Goal: Information Seeking & Learning: Check status

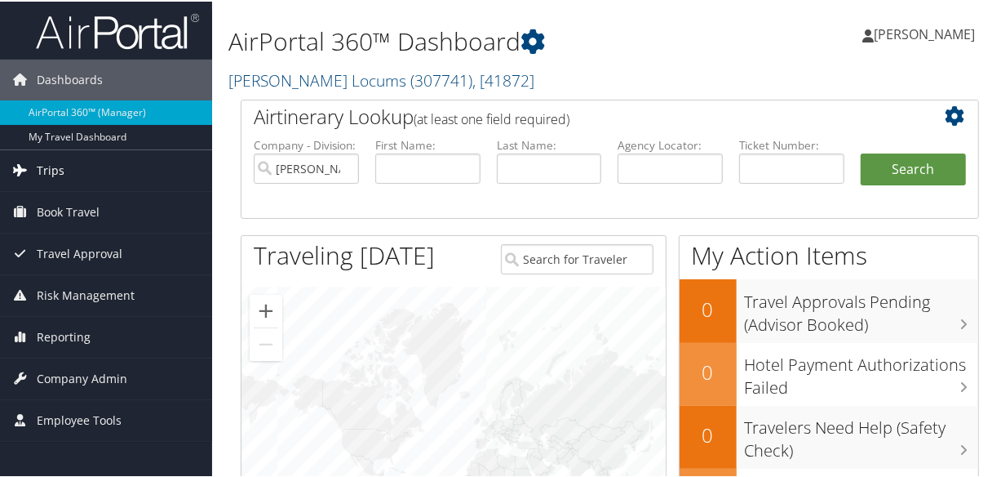
click at [57, 167] on span "Trips" at bounding box center [51, 168] width 28 height 41
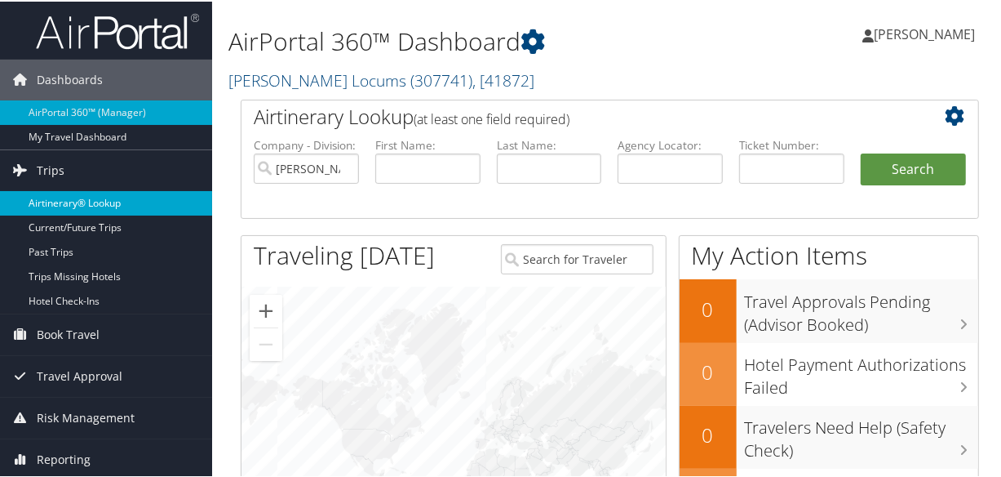
click at [78, 194] on link "Airtinerary® Lookup" at bounding box center [106, 201] width 212 height 24
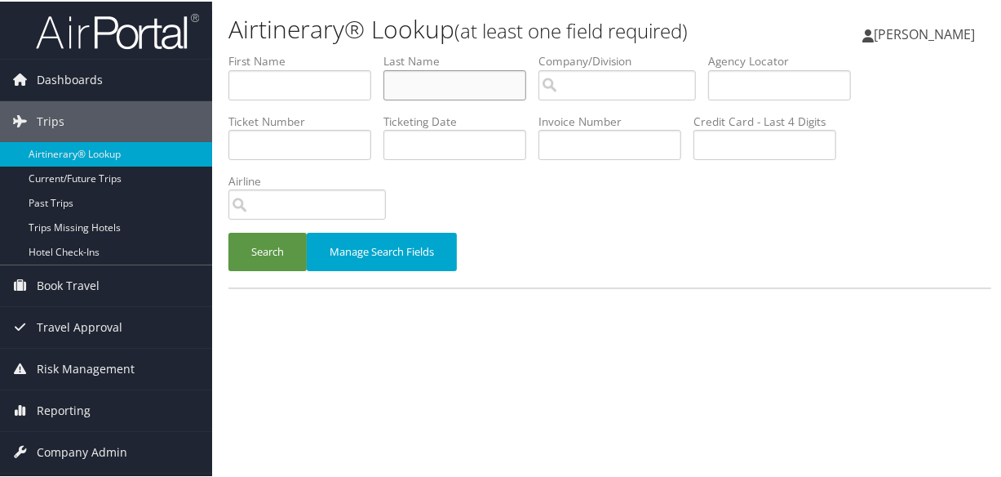
click at [449, 83] on input "text" at bounding box center [454, 84] width 143 height 30
click at [490, 86] on input "ola" at bounding box center [454, 84] width 143 height 30
type input "oladeji"
click at [228, 231] on button "Search" at bounding box center [267, 250] width 78 height 38
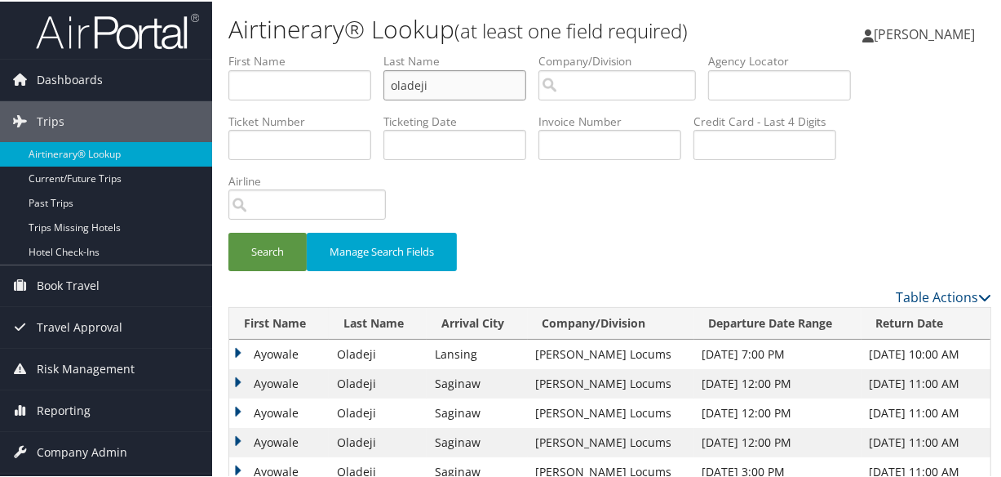
scroll to position [183, 0]
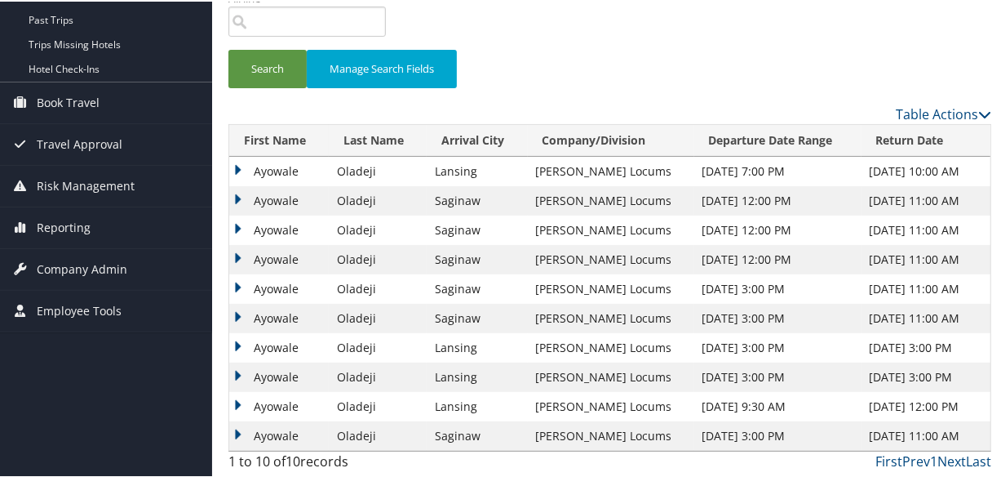
click at [237, 313] on td "Ayowale" at bounding box center [279, 316] width 100 height 29
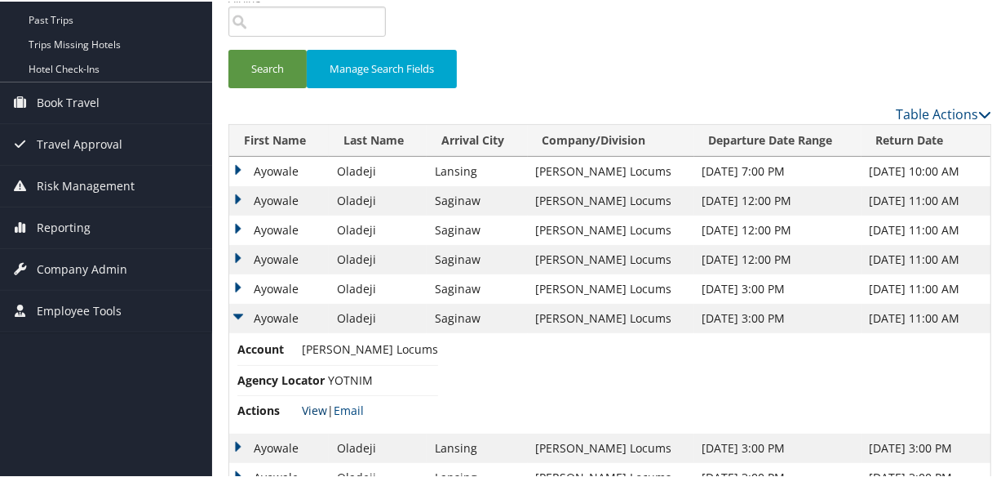
click at [308, 406] on link "View" at bounding box center [314, 409] width 25 height 16
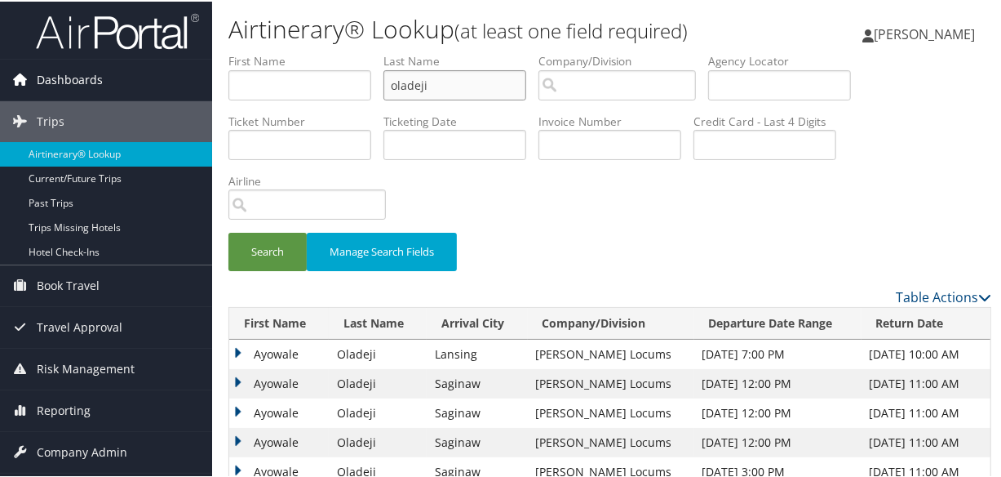
drag, startPoint x: 478, startPoint y: 86, endPoint x: 81, endPoint y: 94, distance: 397.4
click at [78, 94] on div "Dashboards AirPortal 360™ (Manager) My Travel Dashboard Trips Airtinerary® Look…" at bounding box center [504, 380] width 1008 height 760
type input "chen"
click at [228, 231] on button "Search" at bounding box center [267, 250] width 78 height 38
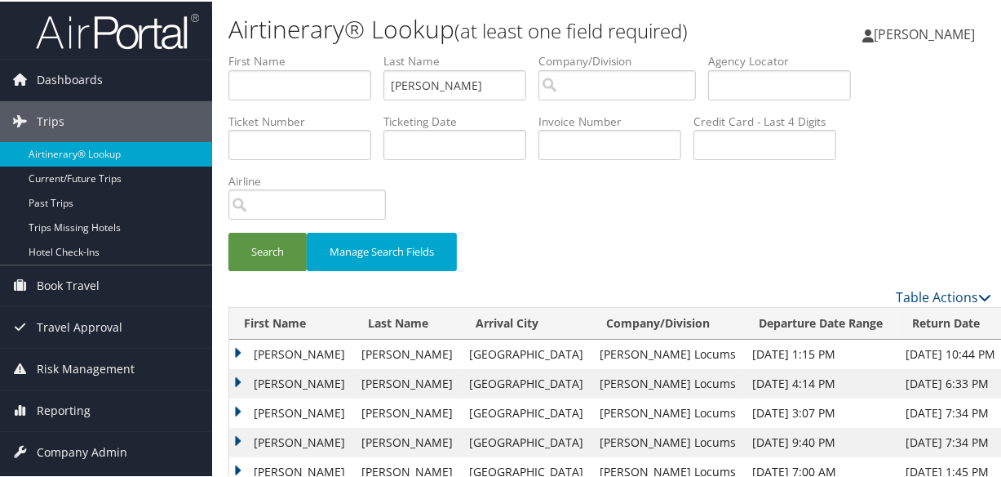
click at [237, 375] on td "Bruce" at bounding box center [291, 381] width 124 height 29
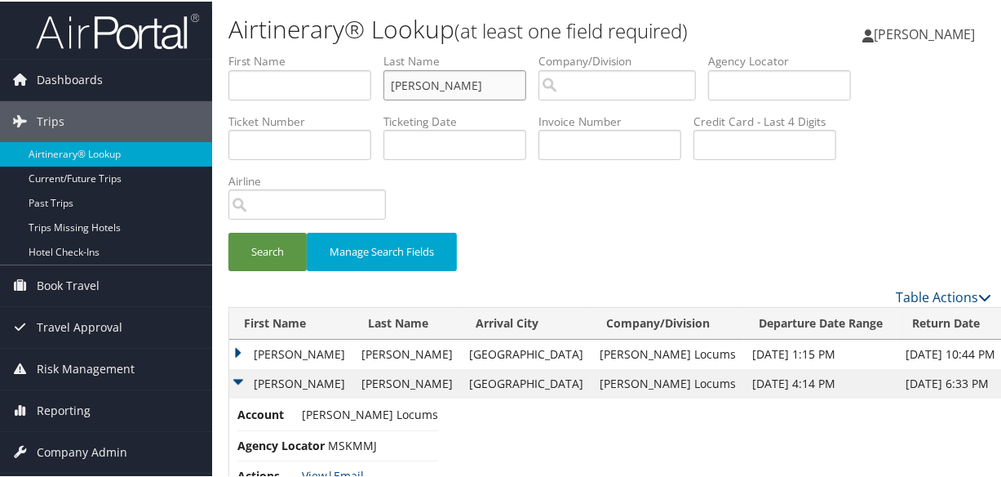
drag, startPoint x: 456, startPoint y: 88, endPoint x: 348, endPoint y: 89, distance: 107.7
click at [348, 51] on ul "First Name Last Name chen Departure City Arrival City Company/Division Airport/…" at bounding box center [609, 51] width 763 height 0
type input "wirkowski"
click at [228, 231] on button "Search" at bounding box center [267, 250] width 78 height 38
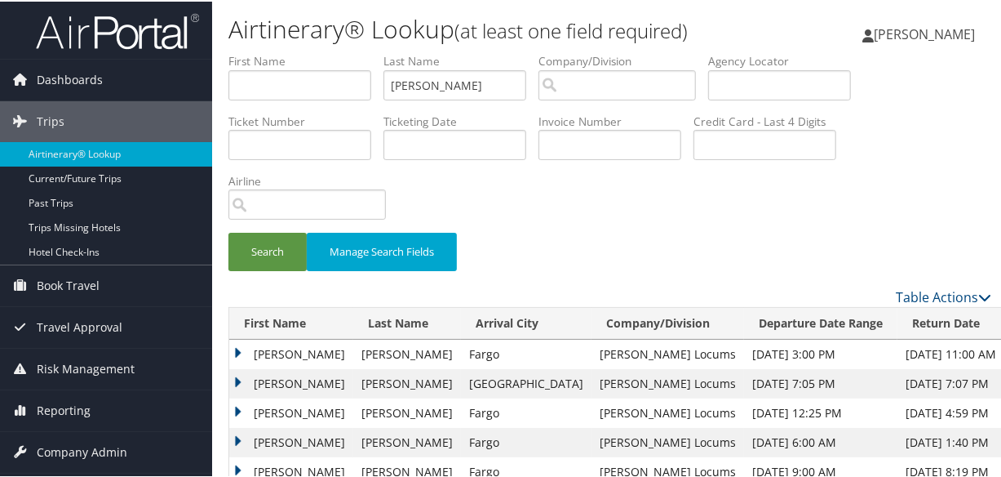
click at [782, 228] on div "Search Manage Search Fields" at bounding box center [609, 168] width 787 height 234
click at [264, 245] on button "Search" at bounding box center [267, 250] width 78 height 38
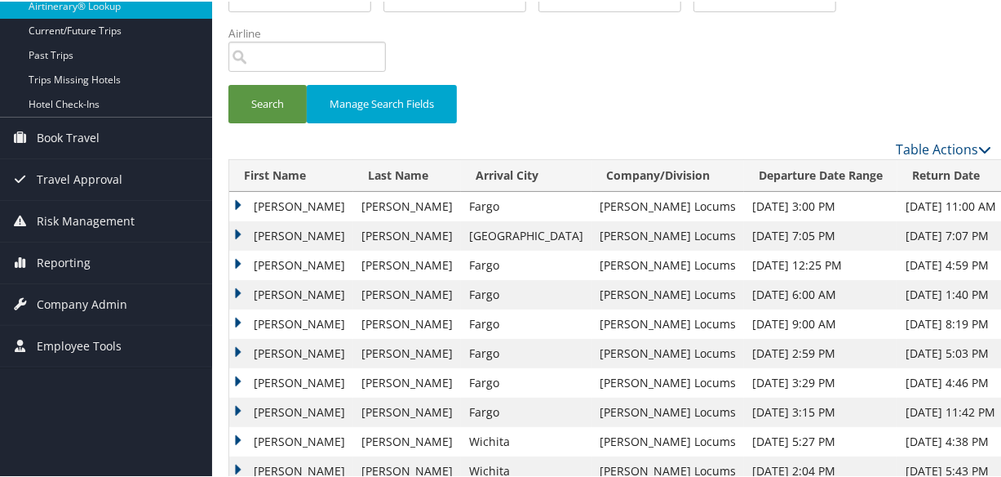
click at [231, 228] on td "Elzbieta" at bounding box center [291, 233] width 124 height 29
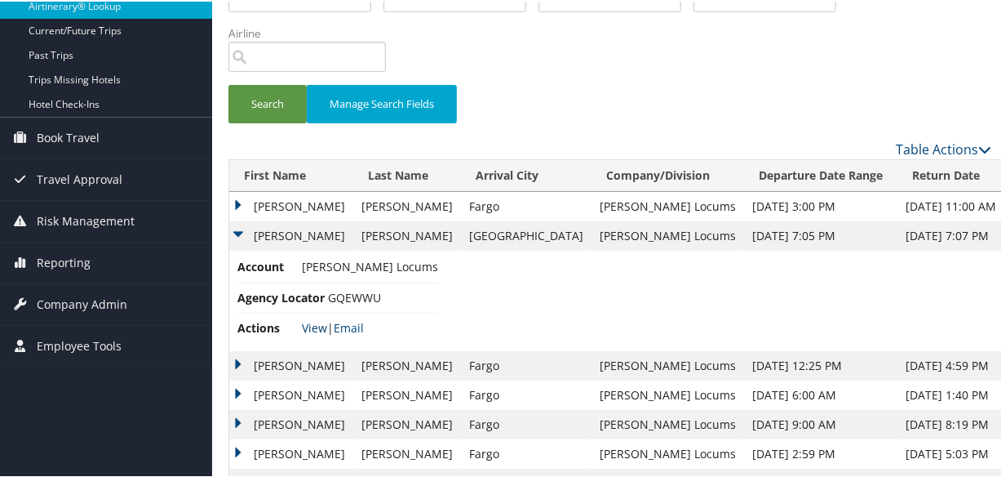
click at [318, 328] on link "View" at bounding box center [314, 326] width 25 height 16
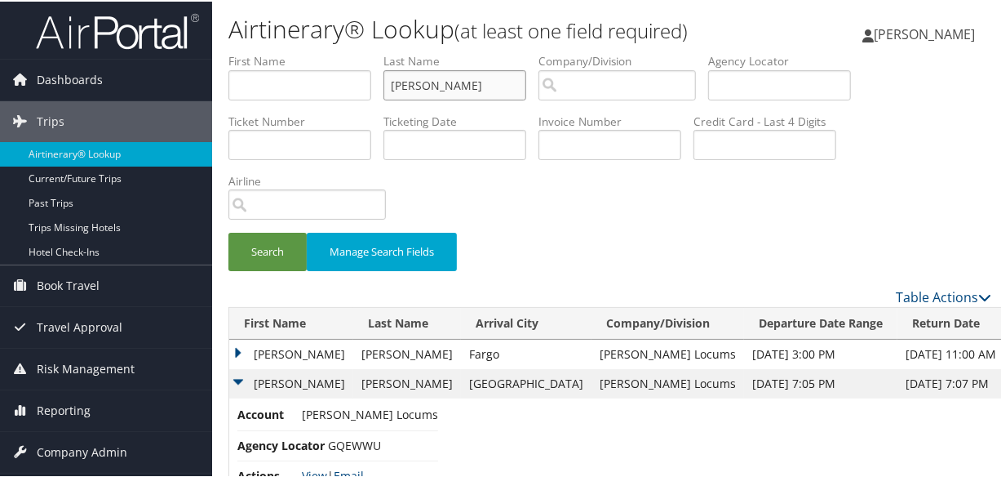
drag, startPoint x: 473, startPoint y: 90, endPoint x: 332, endPoint y: 92, distance: 141.2
click at [332, 51] on ul "First Name Last Name wirkowski Departure City Arrival City Company/Division Air…" at bounding box center [609, 51] width 763 height 0
paste input "MORENO"
click at [228, 231] on button "Search" at bounding box center [267, 250] width 78 height 38
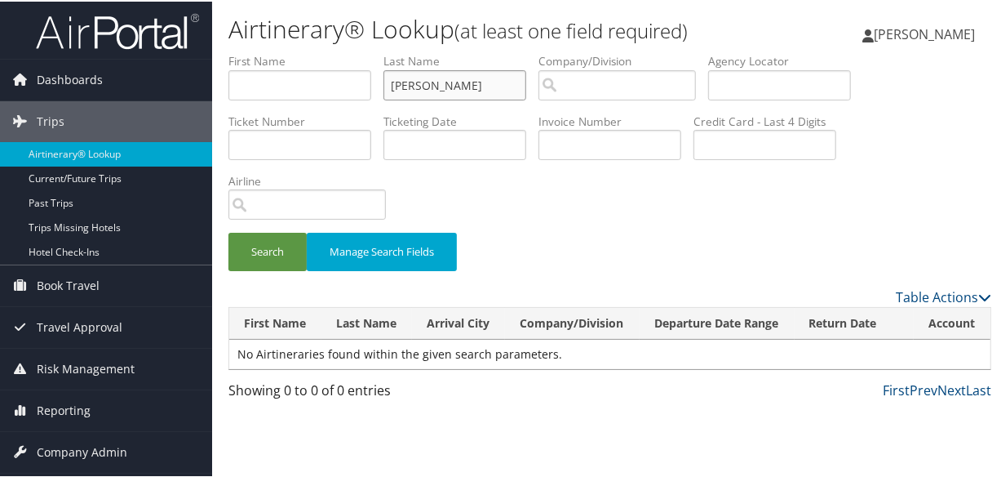
drag, startPoint x: 395, startPoint y: 89, endPoint x: 405, endPoint y: 82, distance: 12.2
click at [395, 89] on input "MORENO" at bounding box center [454, 84] width 143 height 30
type input "MORENO"
click at [228, 231] on button "Search" at bounding box center [267, 250] width 78 height 38
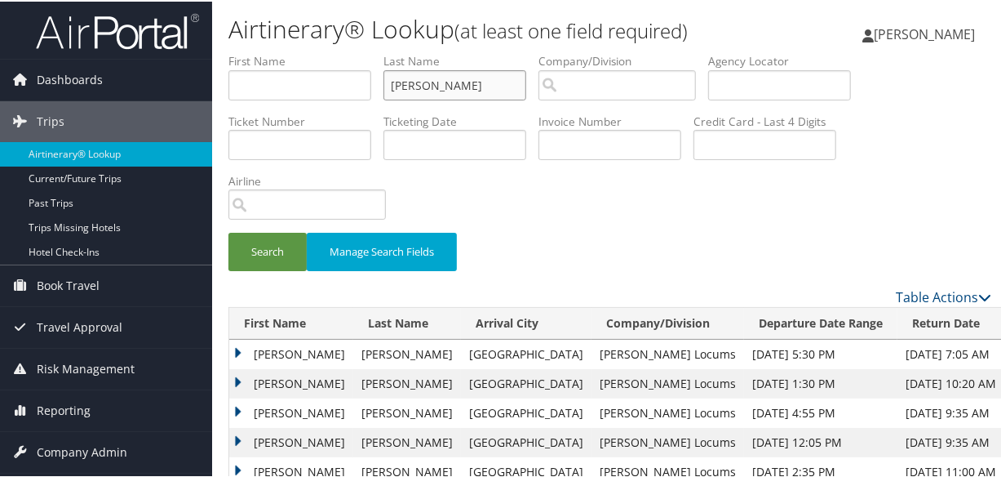
scroll to position [73, 0]
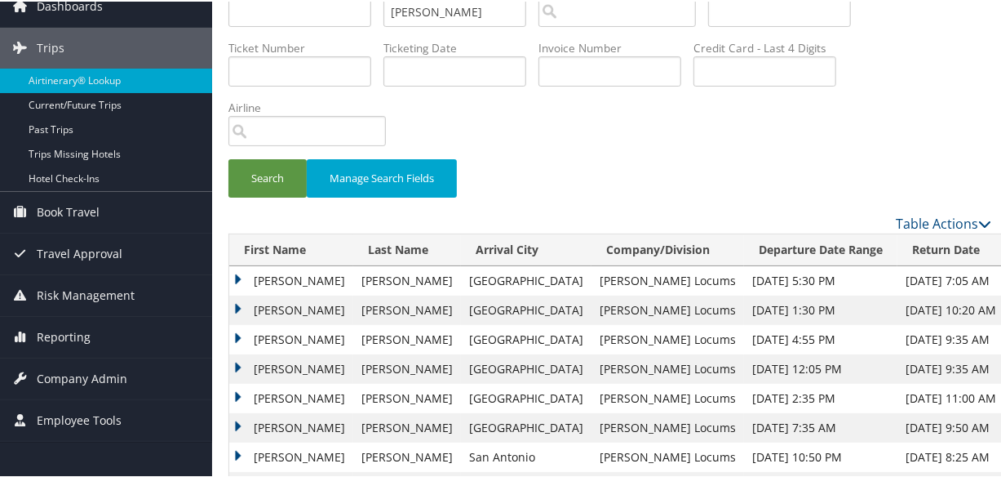
click at [242, 335] on td "Veronica" at bounding box center [291, 337] width 124 height 29
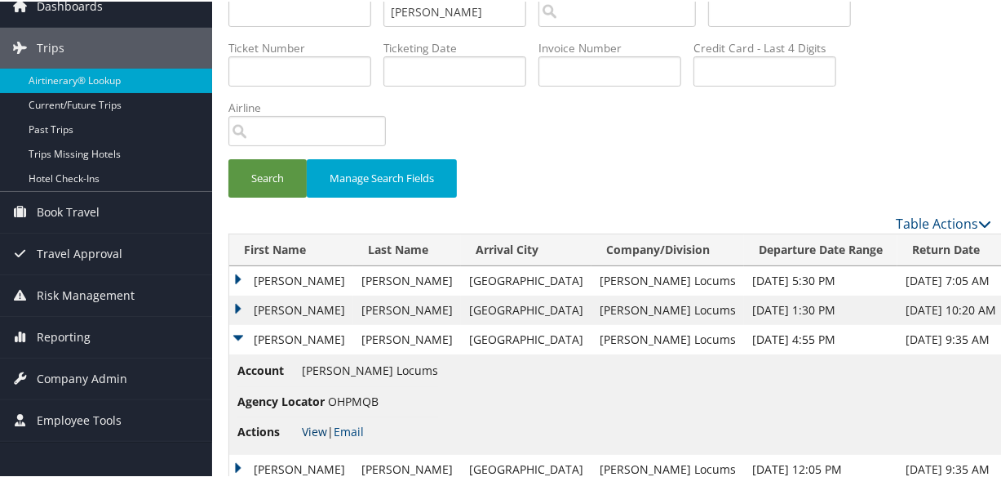
click at [313, 426] on link "View" at bounding box center [314, 430] width 25 height 16
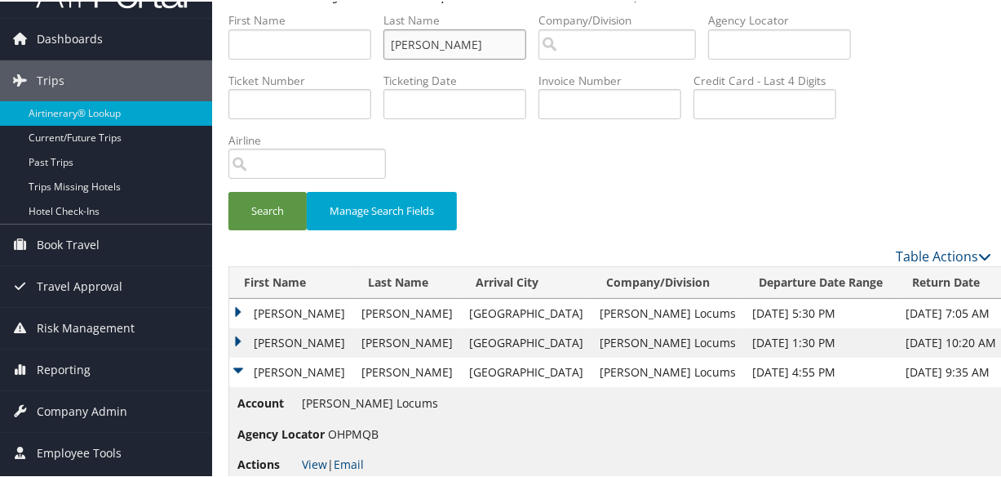
drag, startPoint x: 475, startPoint y: 13, endPoint x: 114, endPoint y: 9, distance: 360.7
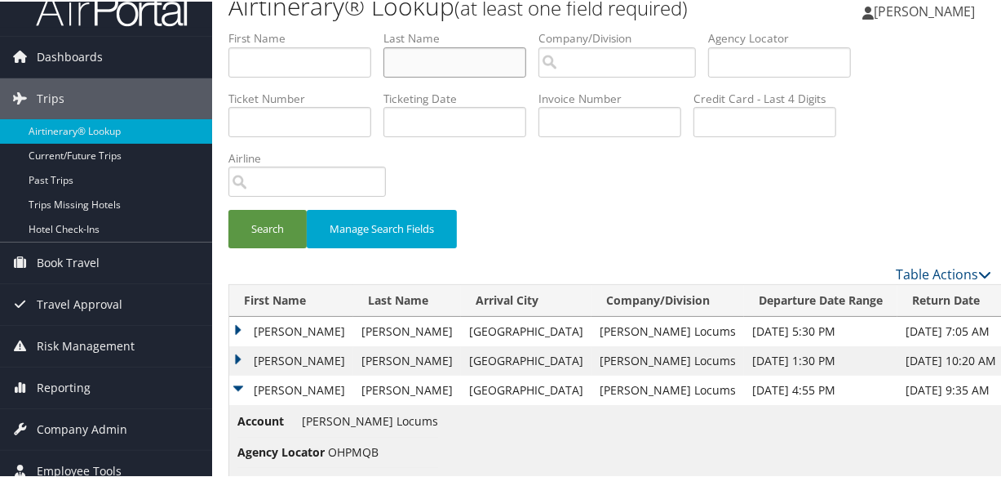
type input "\"
paste input "MEHMOOD"
type input "MEHMOOD"
click at [228, 208] on button "Search" at bounding box center [267, 227] width 78 height 38
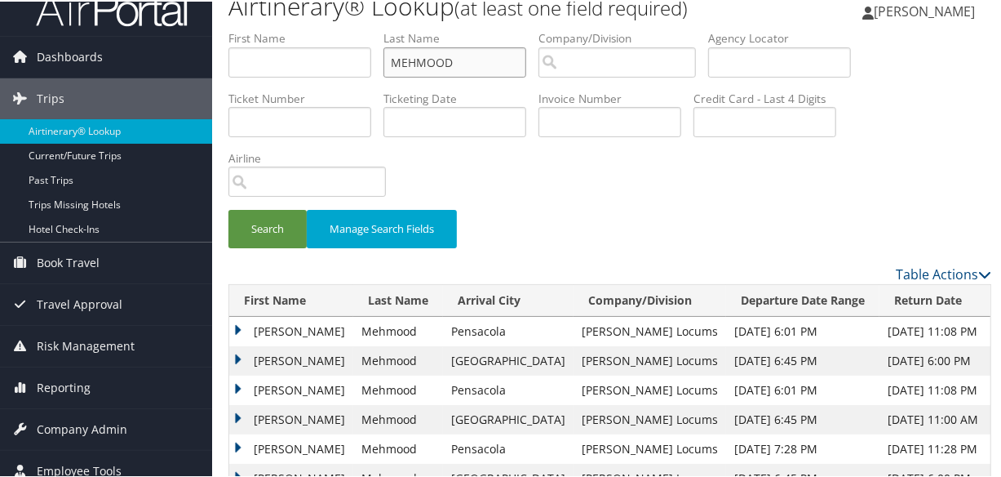
click at [392, 61] on input "MEHMOOD" at bounding box center [454, 61] width 143 height 30
click at [228, 208] on button "Search" at bounding box center [267, 227] width 78 height 38
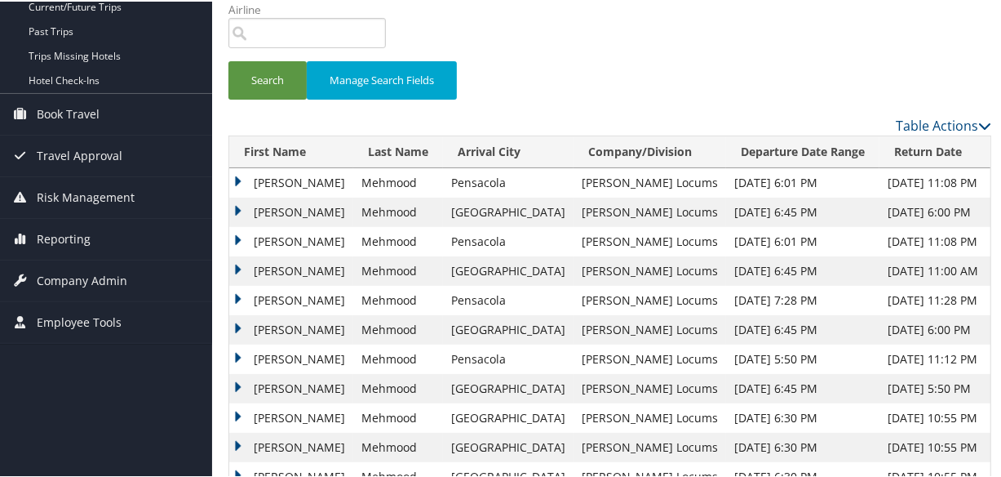
click at [234, 325] on td "Farhat" at bounding box center [291, 327] width 124 height 29
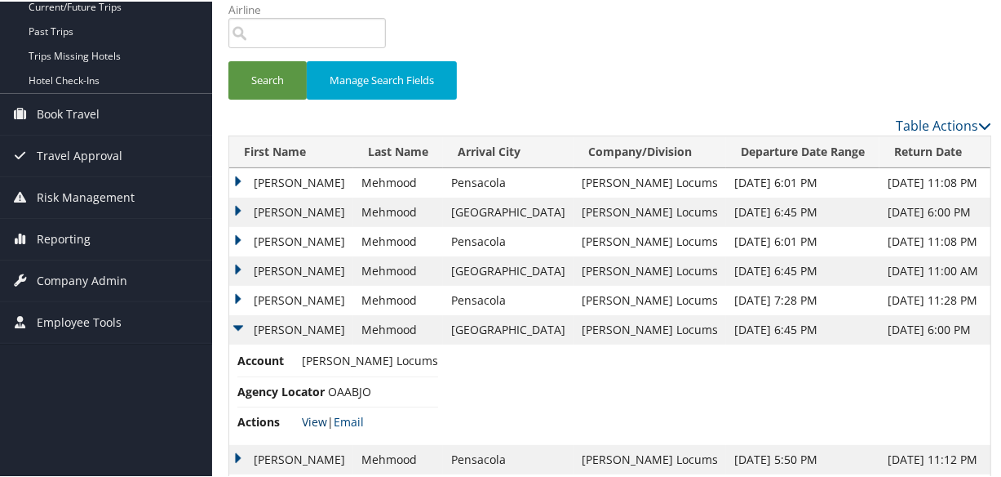
click at [310, 412] on link "View" at bounding box center [314, 420] width 25 height 16
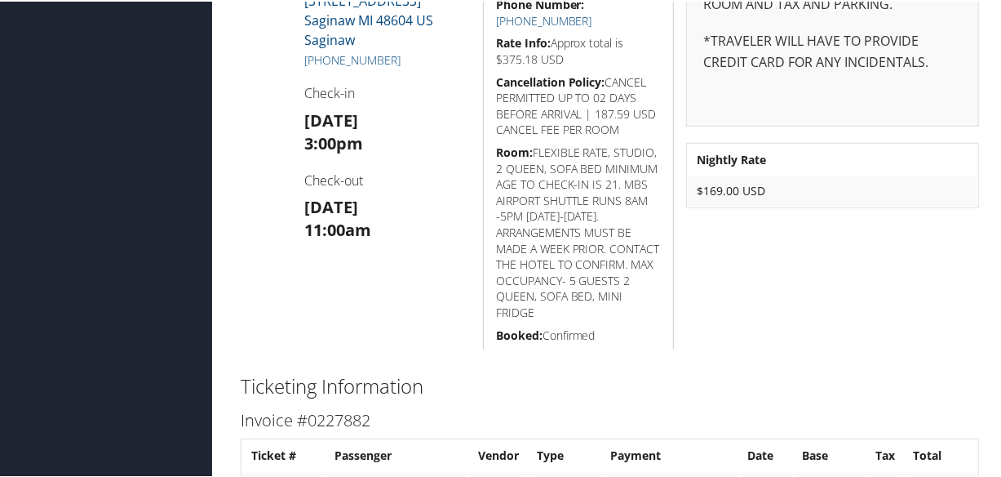
scroll to position [370, 0]
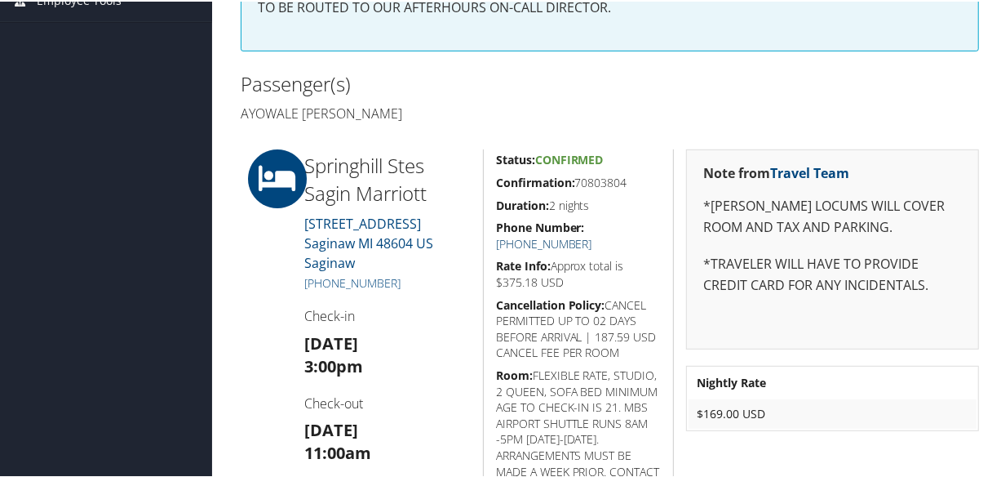
click at [592, 234] on link "+1 (989) 792-2800" at bounding box center [544, 242] width 96 height 16
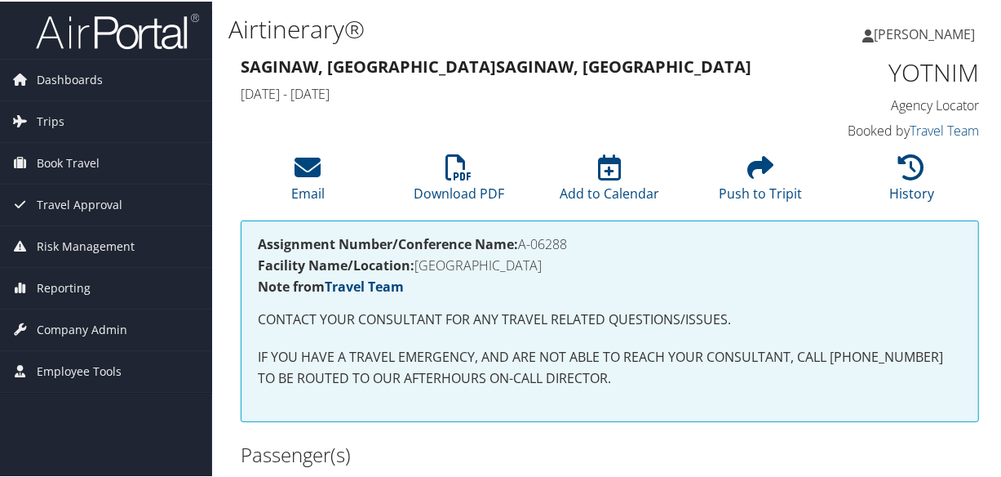
scroll to position [445, 0]
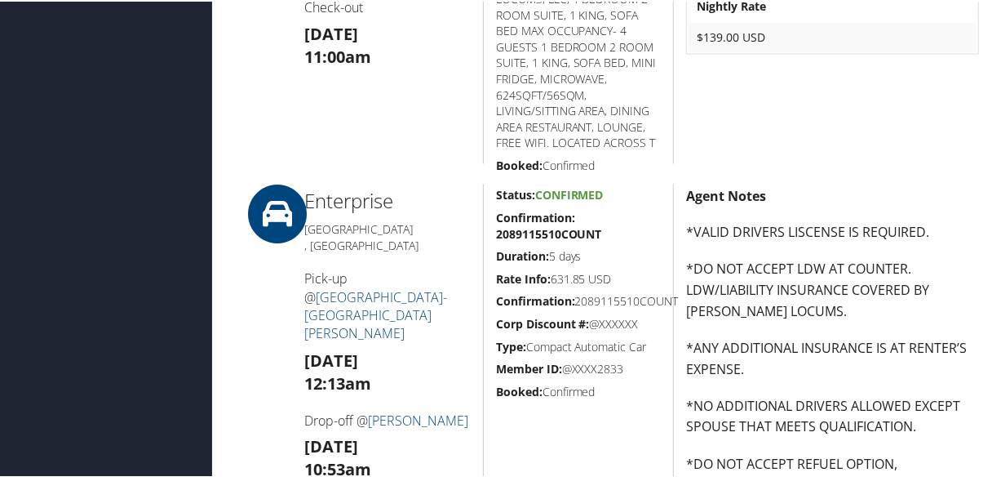
scroll to position [1186, 0]
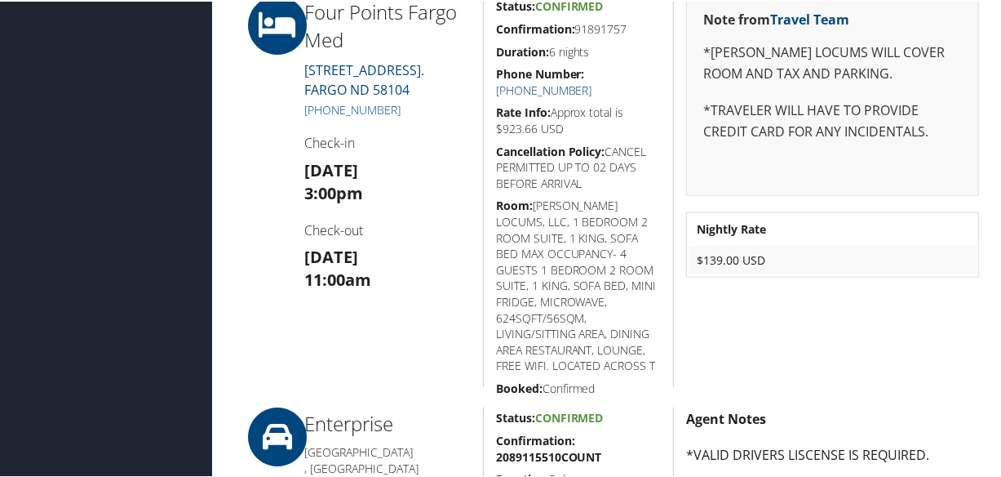
click at [592, 81] on link "+1 (701) 364-0000" at bounding box center [544, 89] width 96 height 16
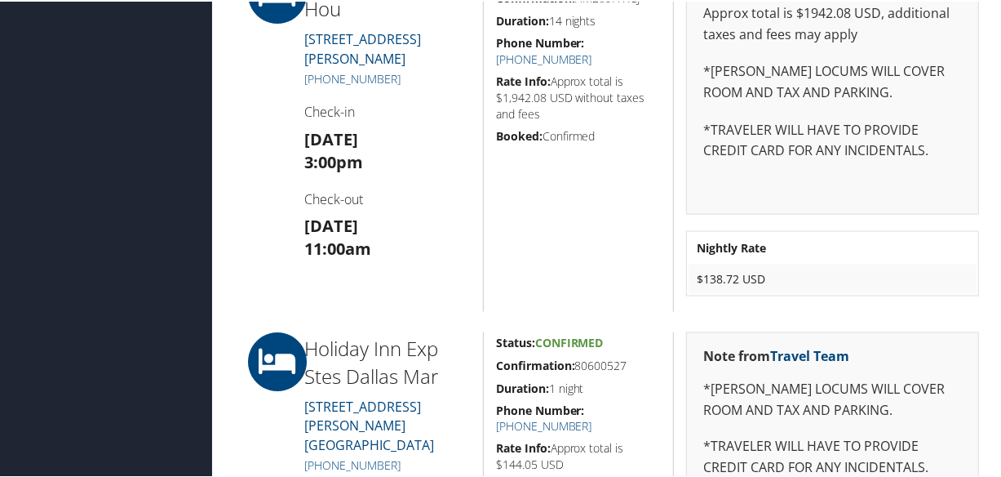
scroll to position [1558, 0]
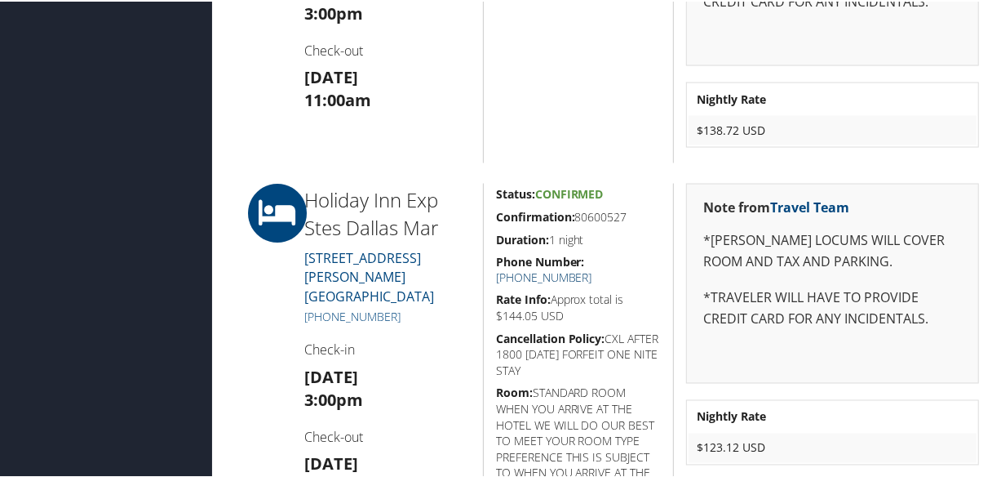
click at [592, 268] on link "(214) 951-9198" at bounding box center [544, 276] width 96 height 16
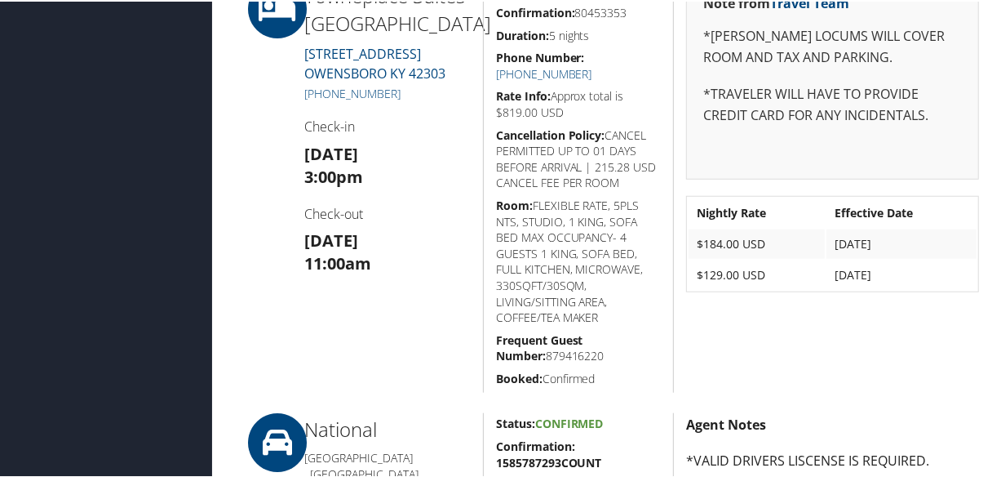
scroll to position [678, 0]
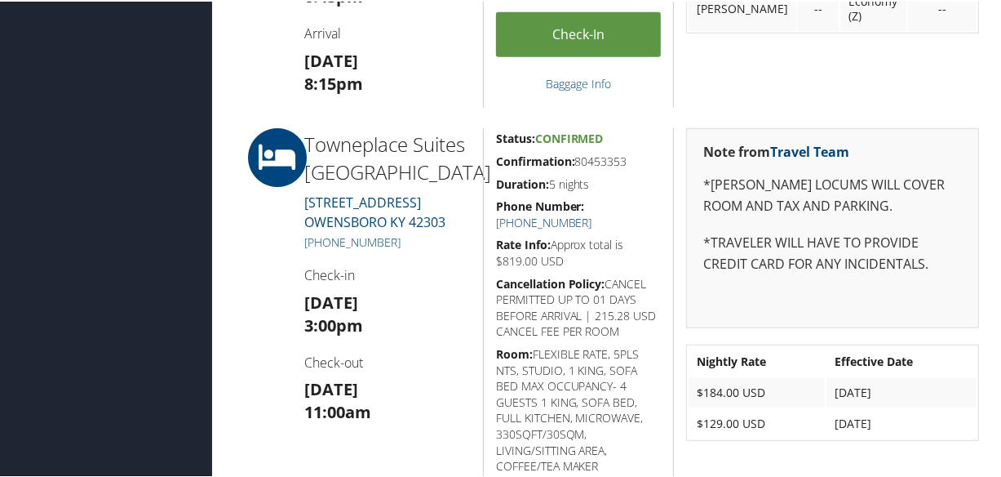
click at [592, 213] on link "[PHONE_NUMBER]" at bounding box center [544, 221] width 96 height 16
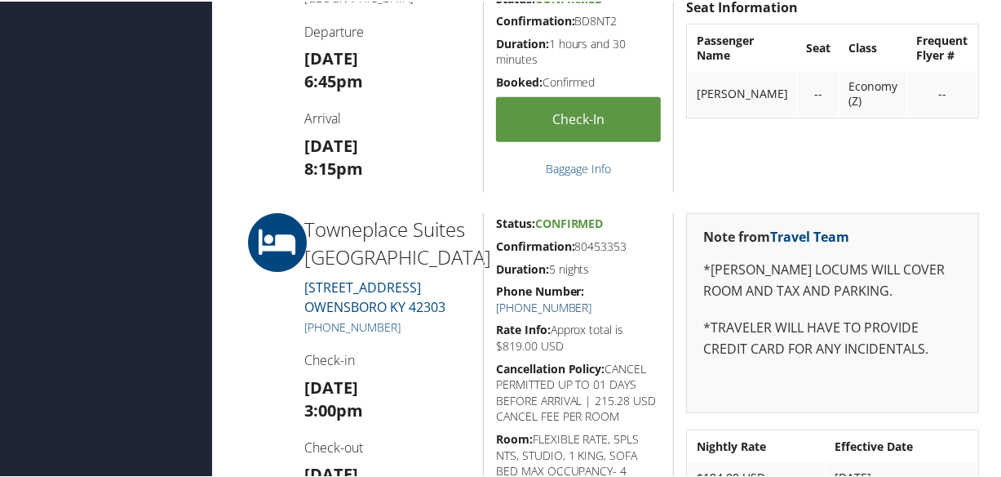
scroll to position [816, 0]
